Goal: Information Seeking & Learning: Learn about a topic

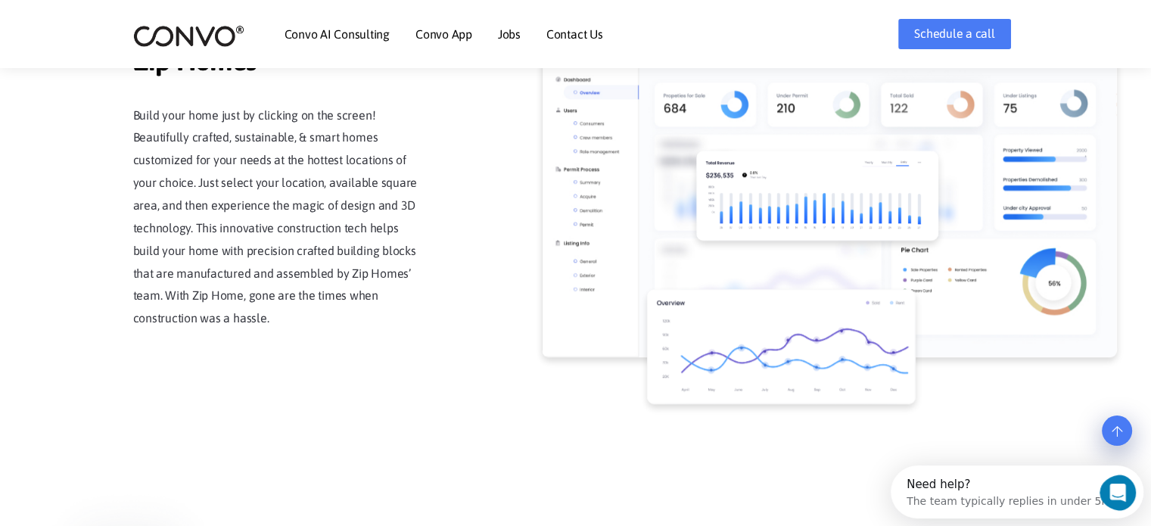
scroll to position [1441, 0]
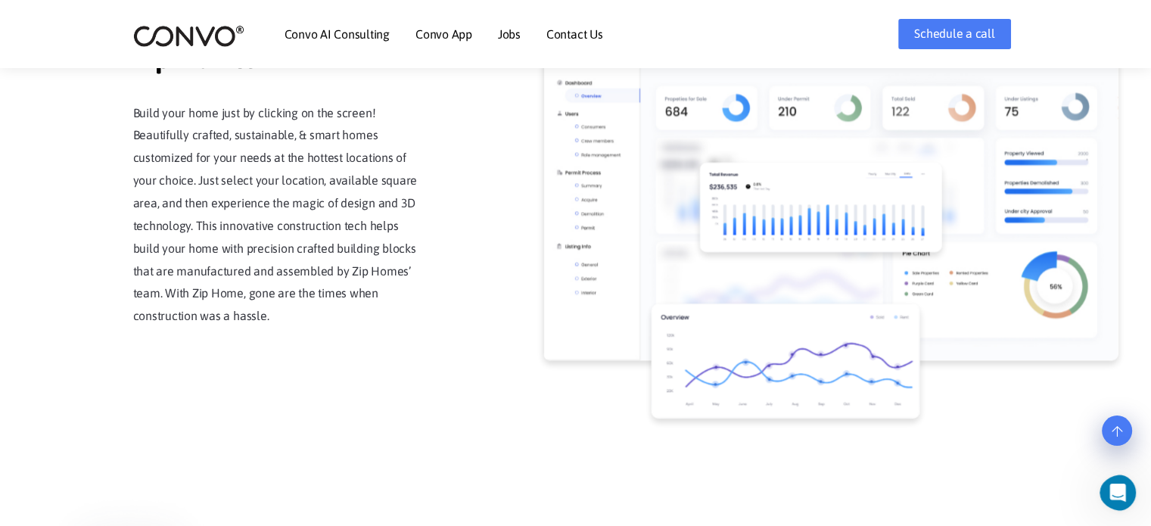
click at [513, 39] on link "Jobs" at bounding box center [509, 34] width 23 height 12
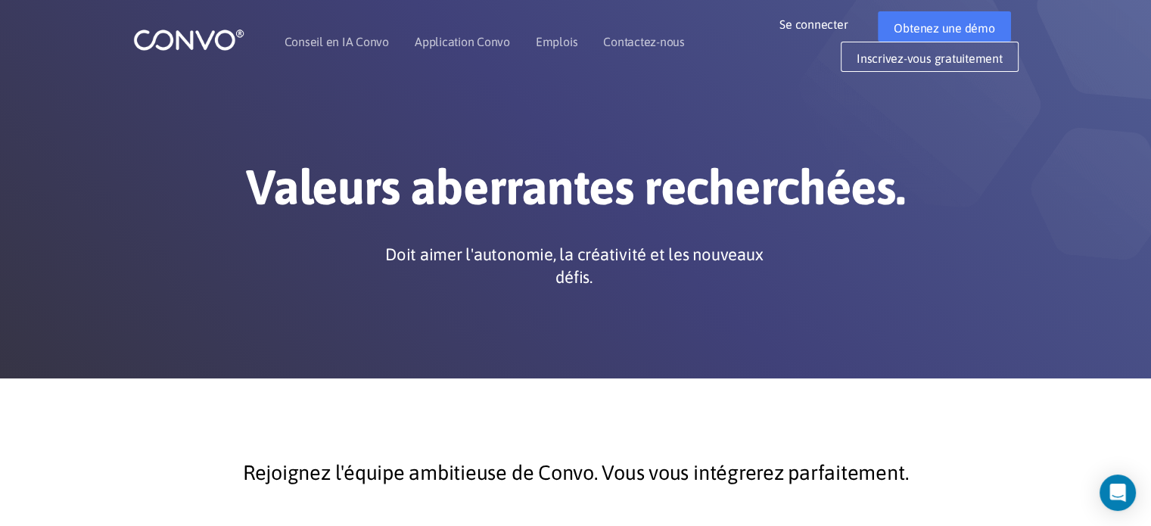
click at [782, 239] on div "Valeurs aberrantes recherchées. Doit aimer l'autonomie, la créativité et les no…" at bounding box center [576, 227] width 840 height 138
click at [559, 54] on li "Emplois" at bounding box center [557, 41] width 42 height 65
click at [559, 48] on font "Emplois" at bounding box center [557, 42] width 42 height 14
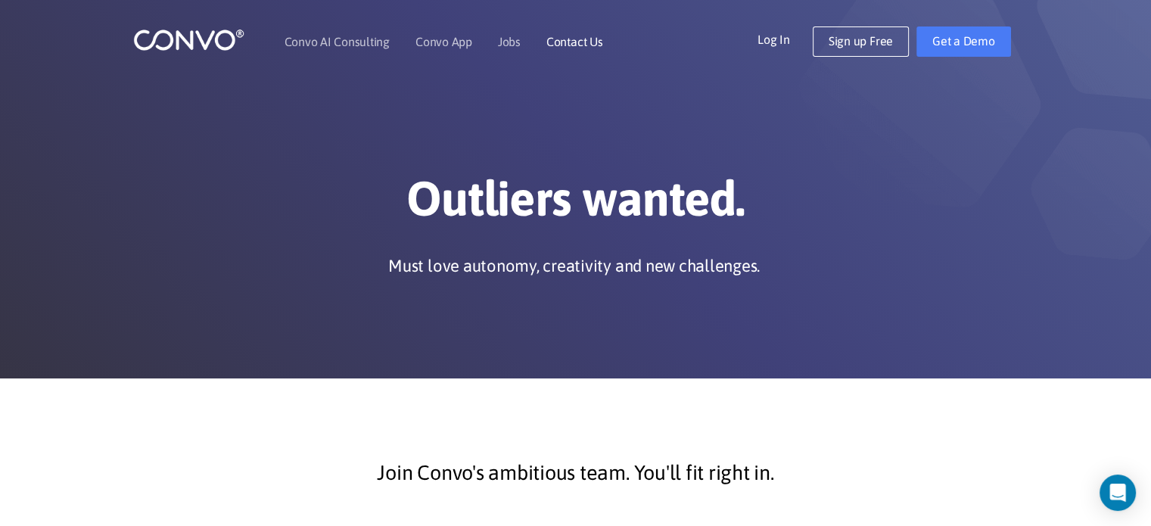
click at [572, 38] on link "Contact Us" at bounding box center [575, 42] width 57 height 12
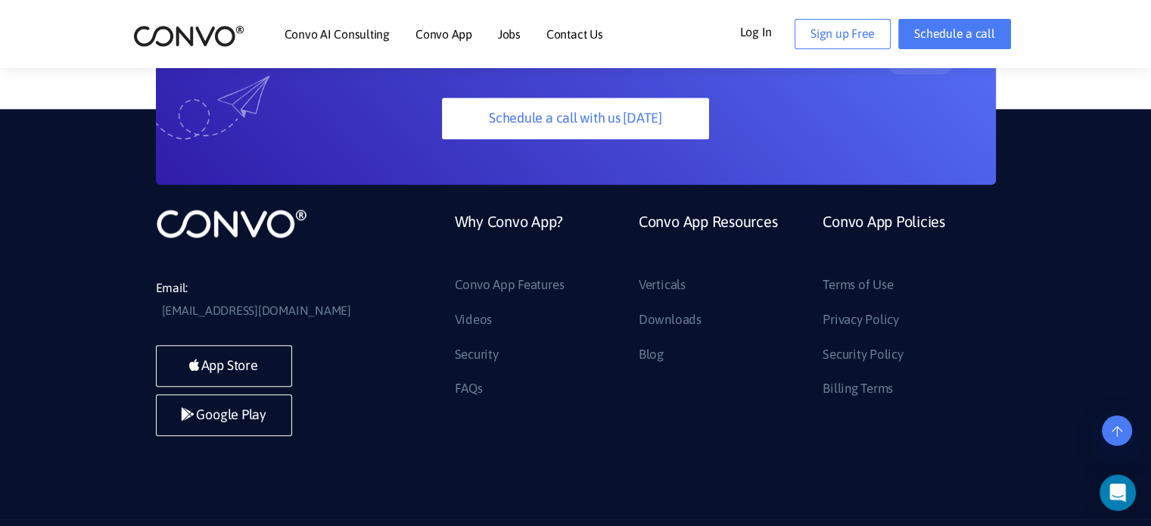
scroll to position [1635, 0]
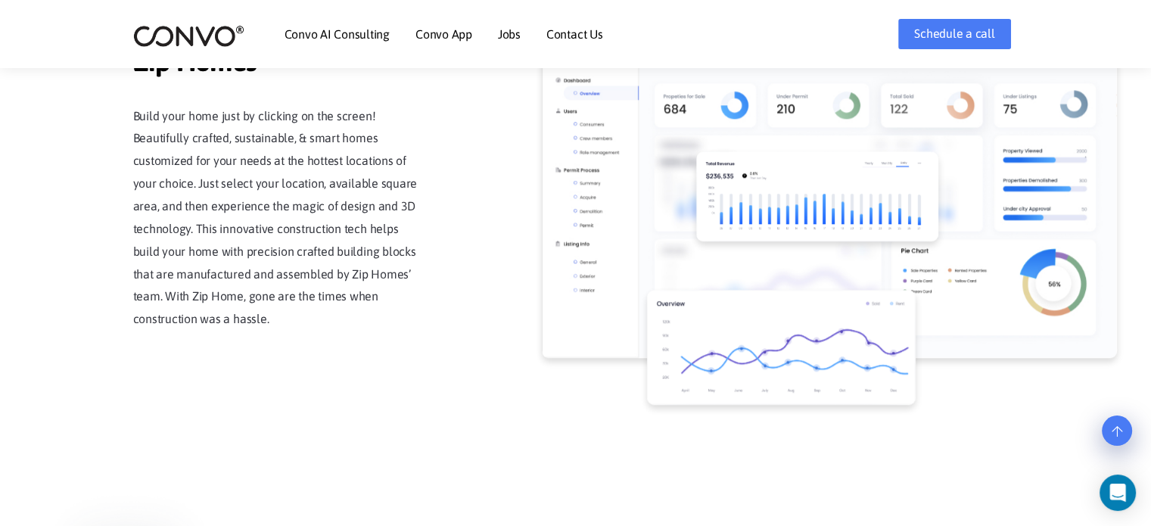
scroll to position [1441, 0]
